Goal: Check status: Check status

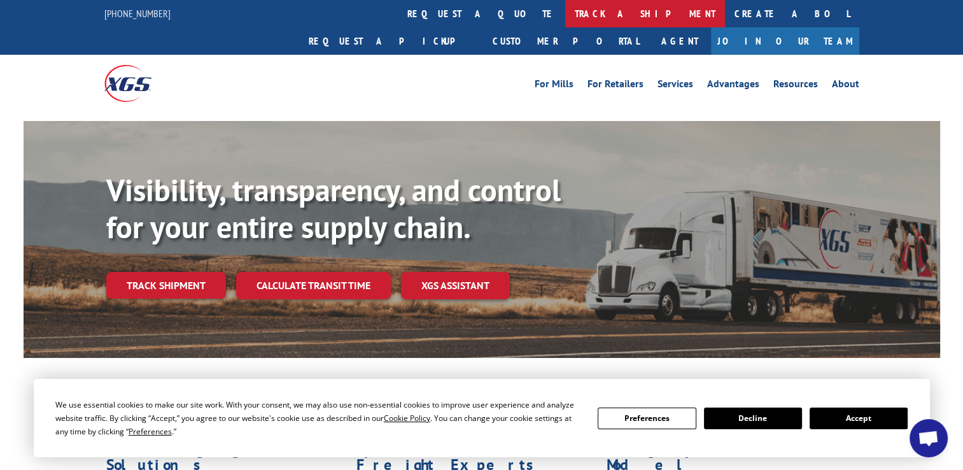
click at [565, 18] on link "track a shipment" at bounding box center [645, 13] width 160 height 27
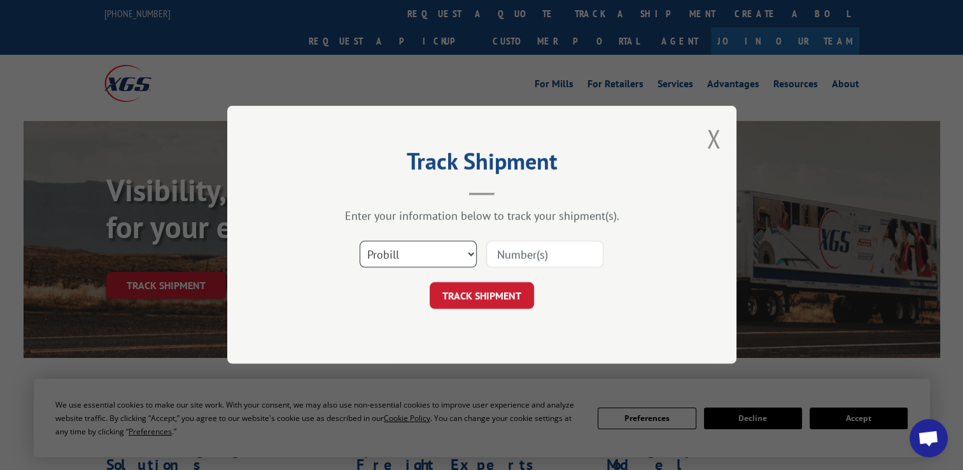
click at [432, 261] on select "Select category... Probill BOL PO" at bounding box center [418, 254] width 117 height 27
click at [431, 260] on select "Select category... Probill BOL PO" at bounding box center [418, 254] width 117 height 27
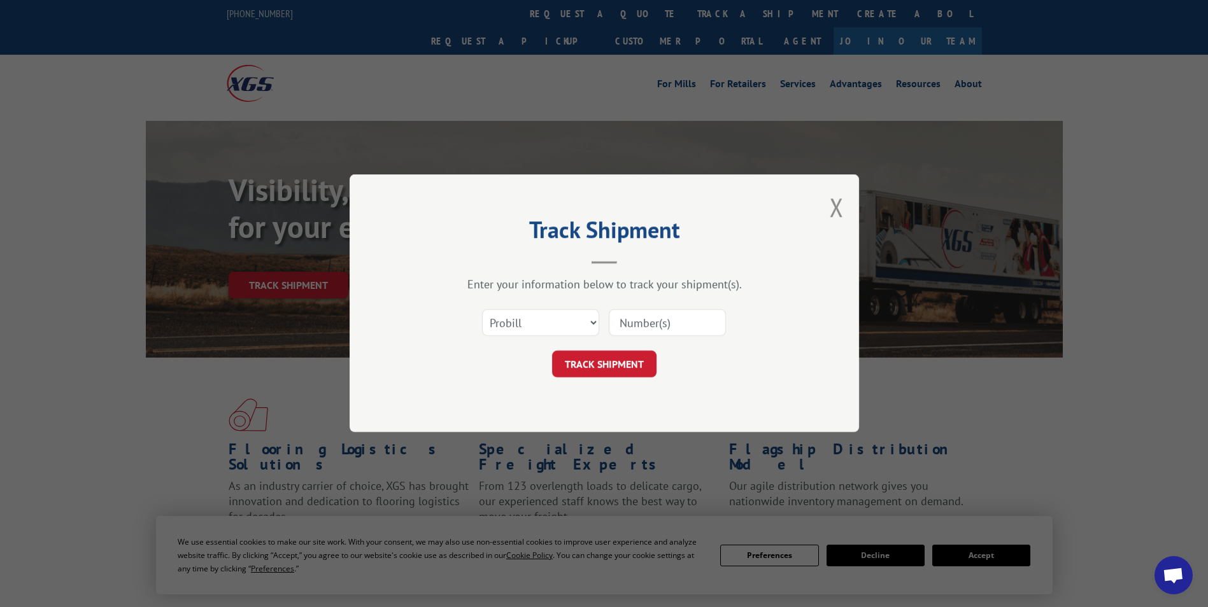
click at [629, 331] on input at bounding box center [667, 323] width 117 height 27
type input "16900943"
click at [626, 372] on button "TRACK SHIPMENT" at bounding box center [604, 364] width 104 height 27
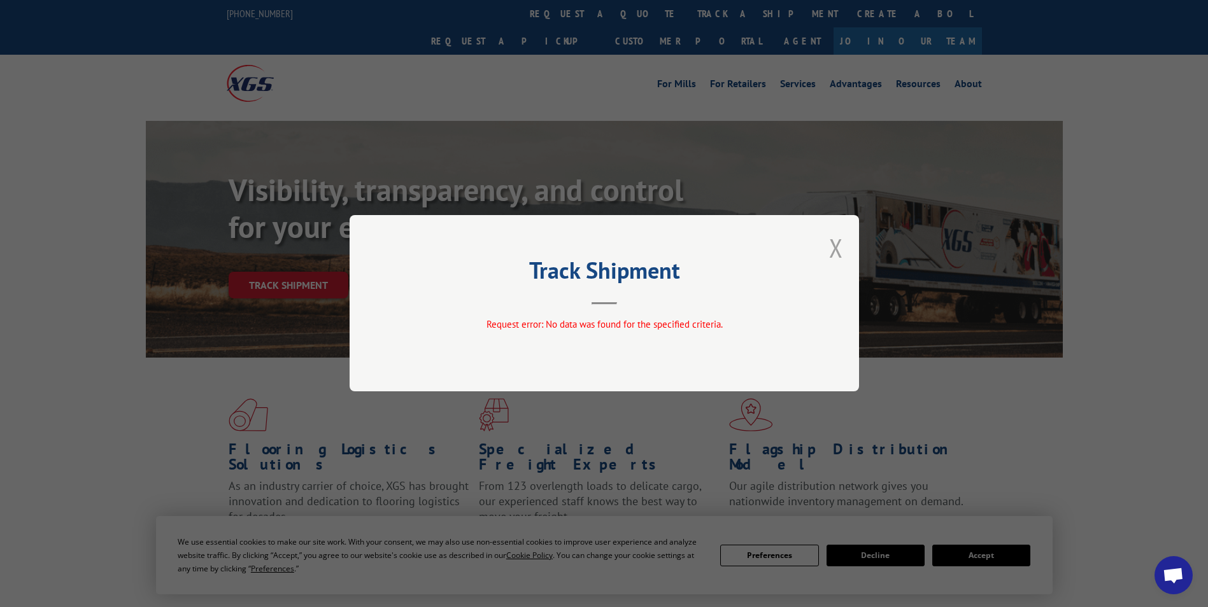
click at [843, 248] on div "Track Shipment Request error: No data was found for the specified criteria." at bounding box center [604, 303] width 509 height 176
click at [835, 251] on button "Close modal" at bounding box center [836, 248] width 14 height 34
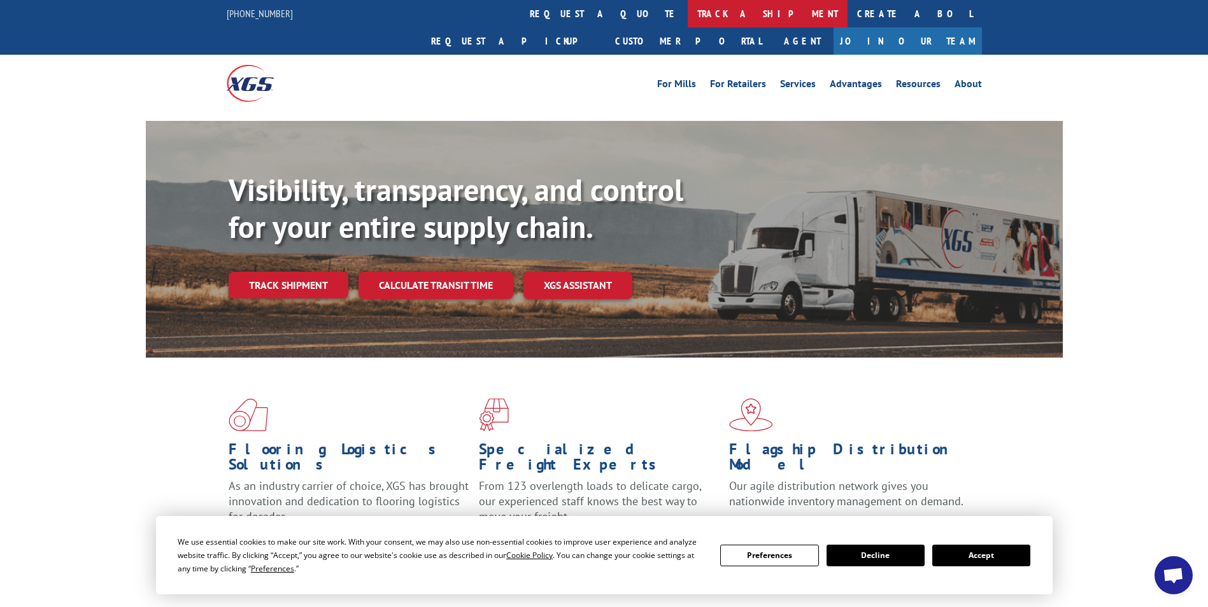
click at [688, 15] on link "track a shipment" at bounding box center [768, 13] width 160 height 27
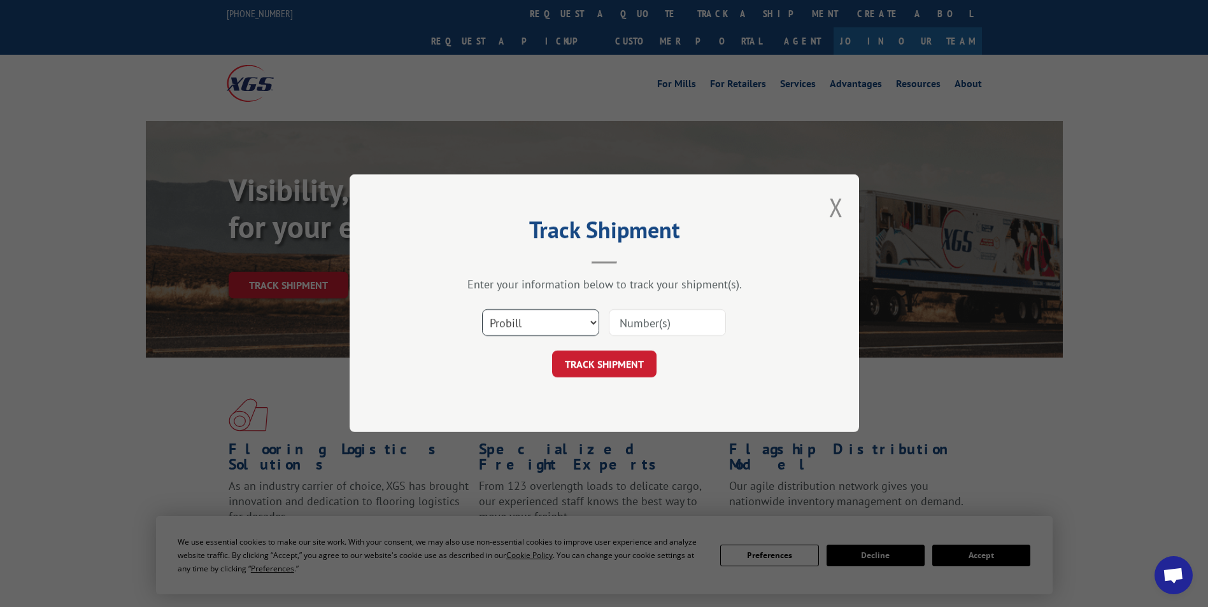
click at [561, 332] on select "Select category... Probill BOL PO" at bounding box center [540, 323] width 117 height 27
select select "bol"
click at [482, 310] on select "Select category... Probill BOL PO" at bounding box center [540, 323] width 117 height 27
click at [642, 322] on input at bounding box center [667, 323] width 117 height 27
type input "16900943"
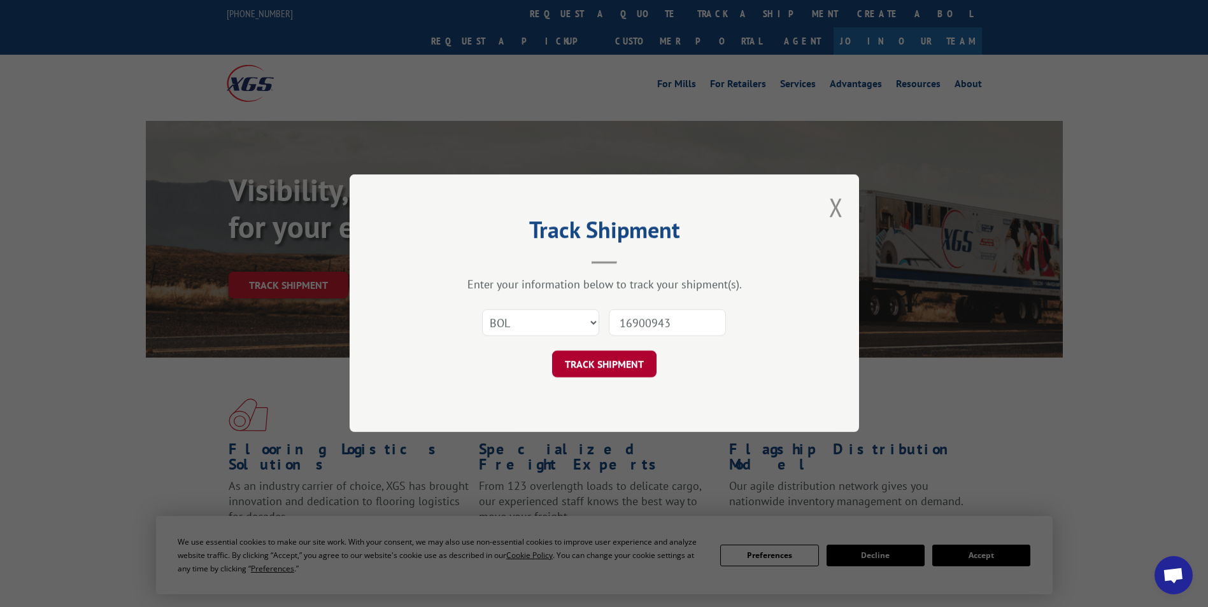
click at [623, 369] on button "TRACK SHIPMENT" at bounding box center [604, 364] width 104 height 27
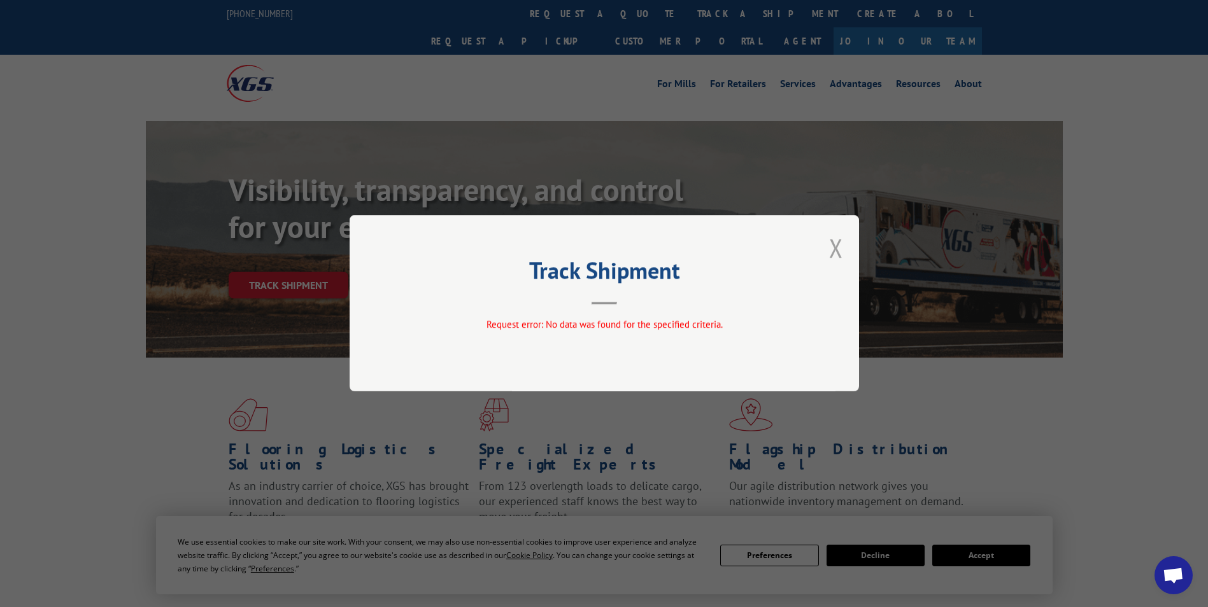
click at [835, 243] on button "Close modal" at bounding box center [836, 248] width 14 height 34
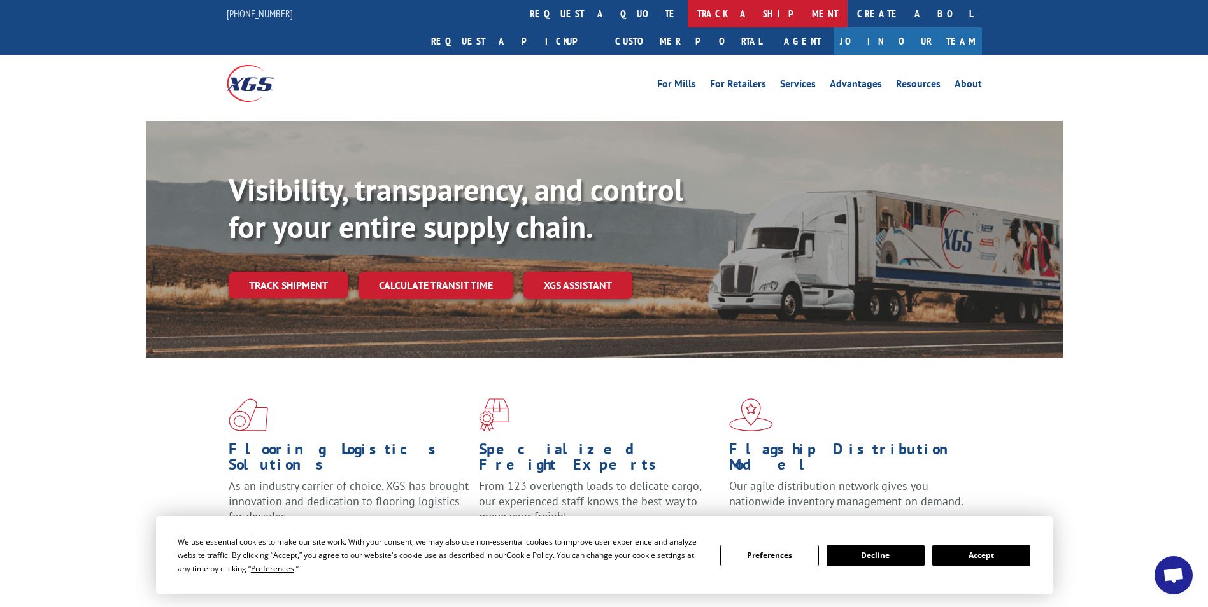
click at [688, 17] on link "track a shipment" at bounding box center [768, 13] width 160 height 27
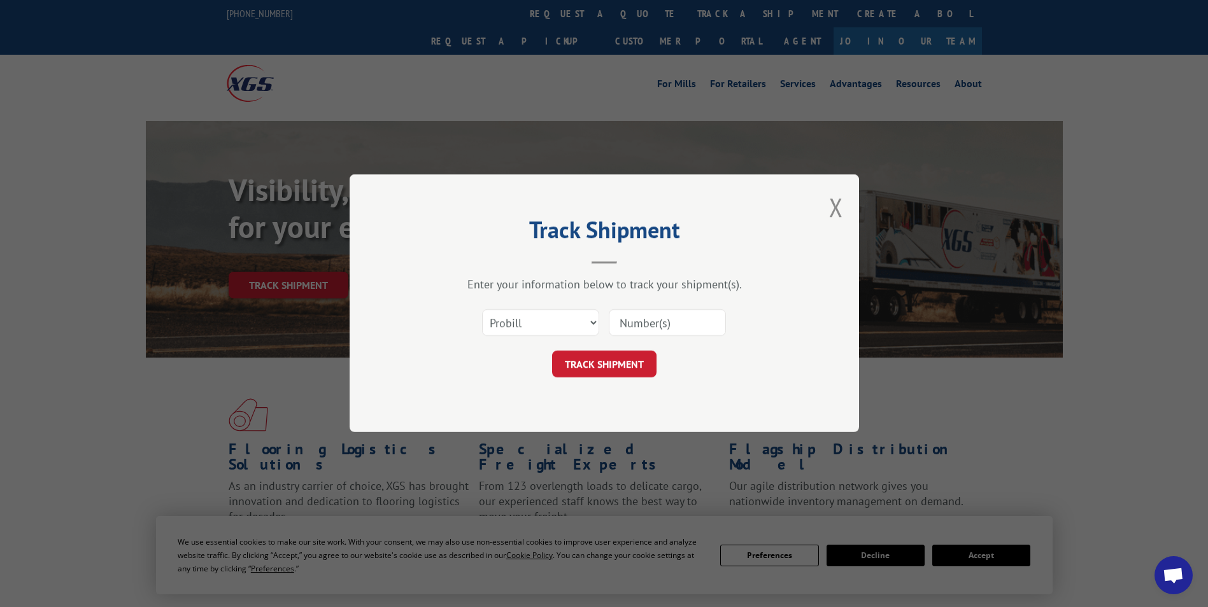
click at [655, 321] on input at bounding box center [667, 323] width 117 height 27
type input "16900943"
click at [605, 372] on button "TRACK SHIPMENT" at bounding box center [604, 364] width 104 height 27
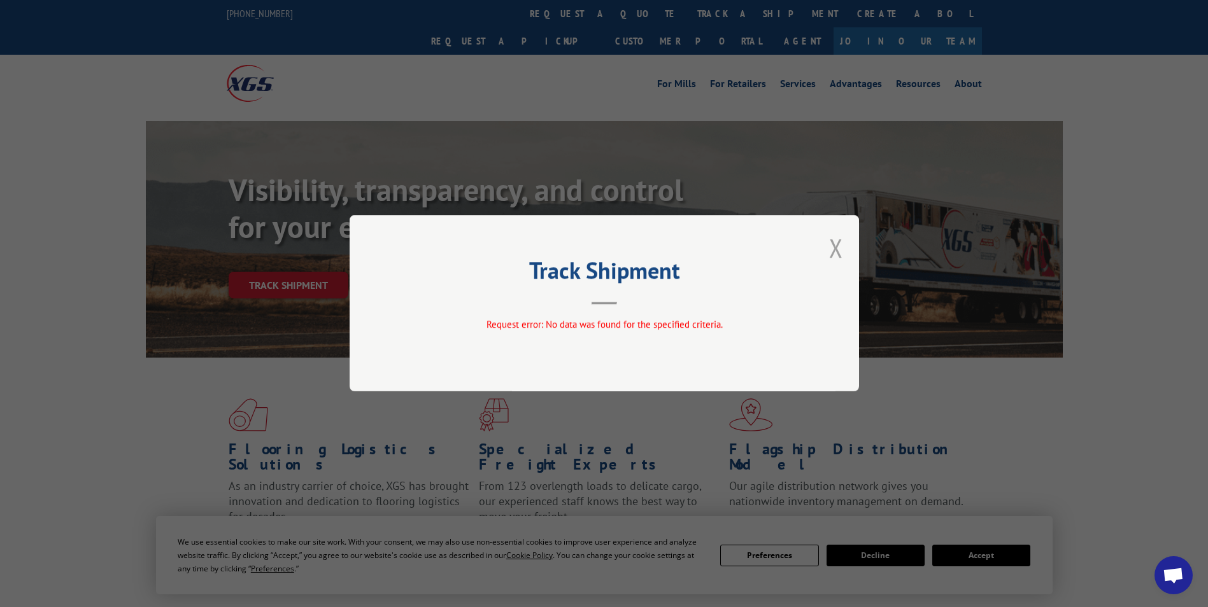
click at [831, 251] on button "Close modal" at bounding box center [836, 248] width 14 height 34
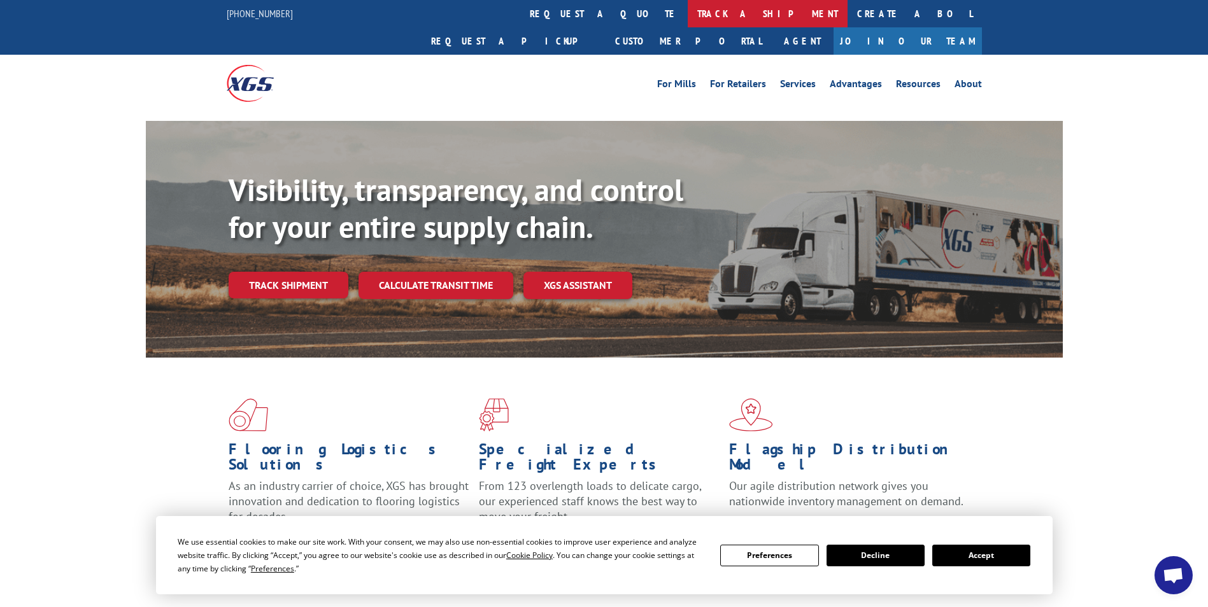
click at [688, 11] on link "track a shipment" at bounding box center [768, 13] width 160 height 27
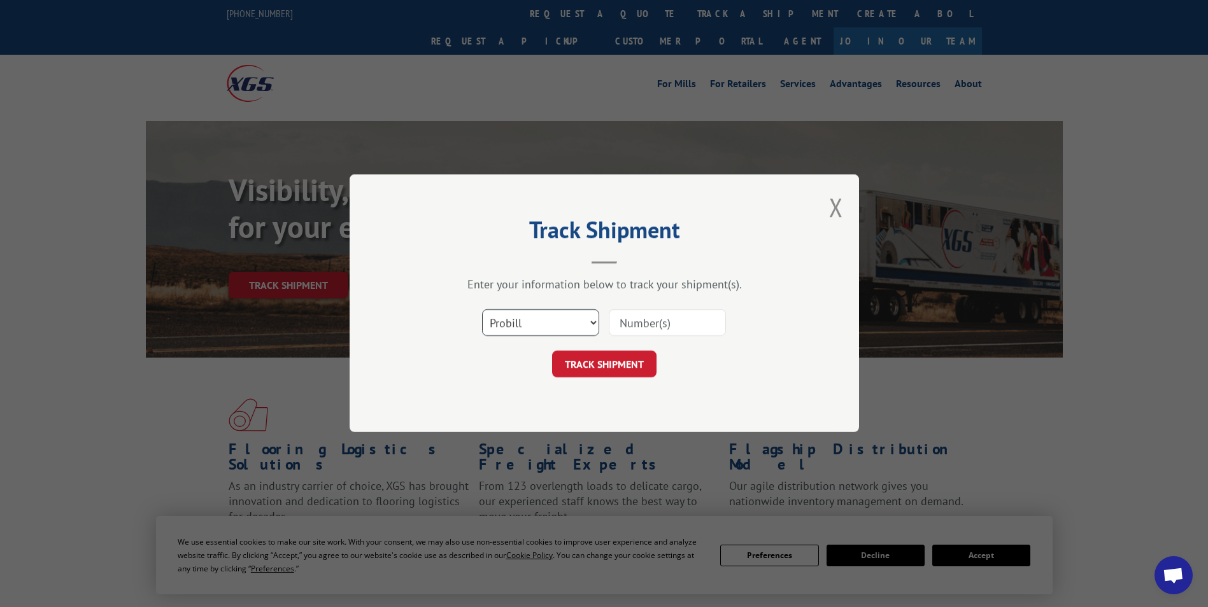
click at [534, 329] on select "Select category... Probill BOL PO" at bounding box center [540, 323] width 117 height 27
select select "po"
click at [482, 310] on select "Select category... Probill BOL PO" at bounding box center [540, 323] width 117 height 27
click at [647, 330] on input at bounding box center [667, 323] width 117 height 27
type input "95359385KA"
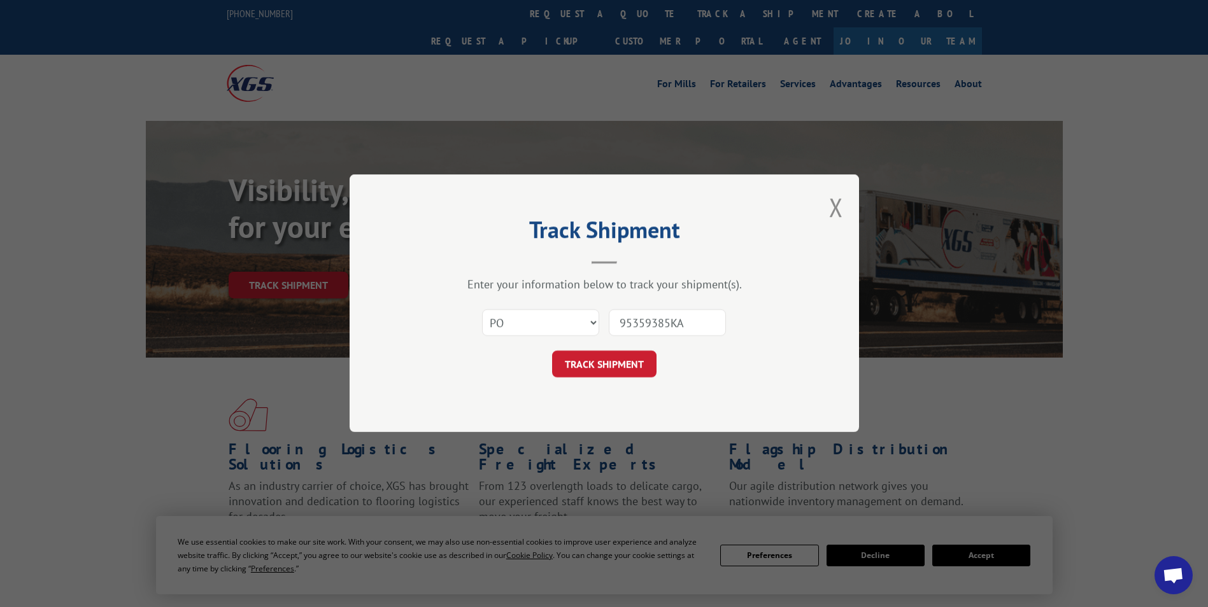
click at [614, 363] on button "TRACK SHIPMENT" at bounding box center [604, 364] width 104 height 27
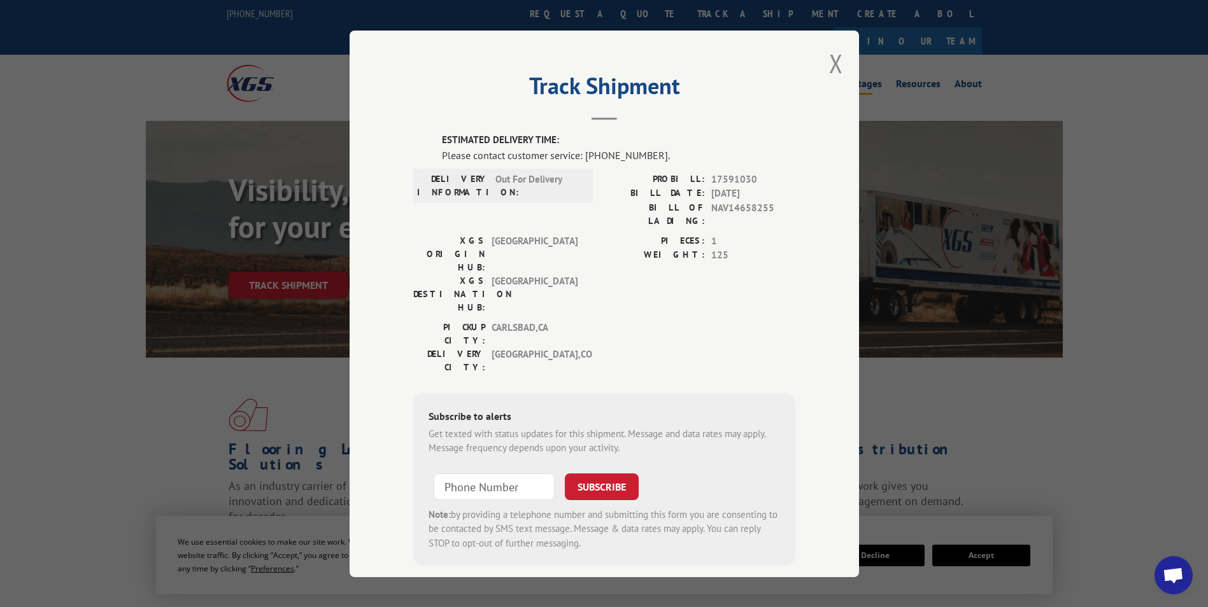
click at [832, 62] on button "Close modal" at bounding box center [836, 63] width 14 height 34
